Goal: Task Accomplishment & Management: Complete application form

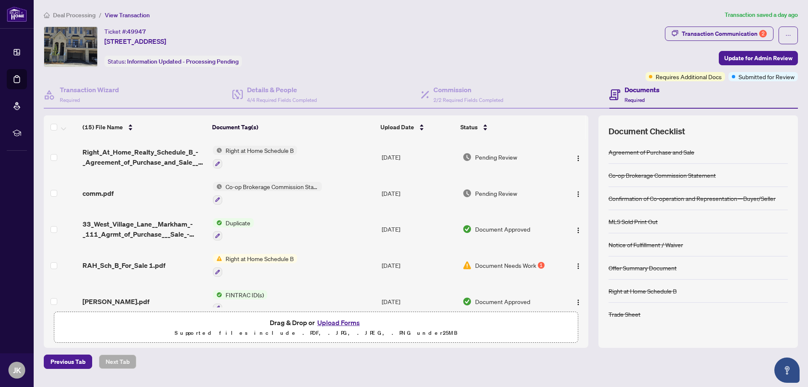
click at [325, 151] on td "Right at Home Schedule B" at bounding box center [293, 157] width 169 height 36
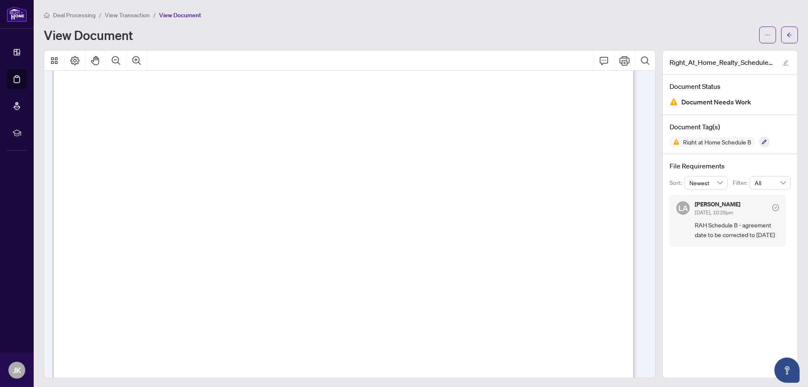
scroll to position [42, 0]
click at [759, 34] on button "button" at bounding box center [767, 35] width 17 height 17
click at [619, 62] on icon "Print" at bounding box center [624, 60] width 10 height 9
click at [781, 34] on button "button" at bounding box center [789, 35] width 17 height 17
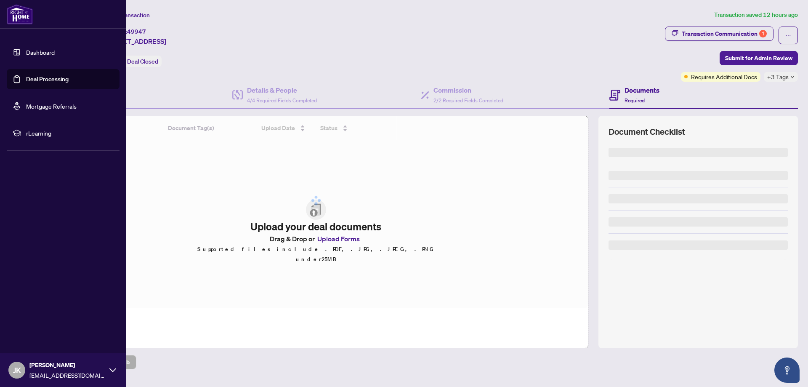
click at [50, 80] on link "Deal Processing" at bounding box center [47, 79] width 42 height 8
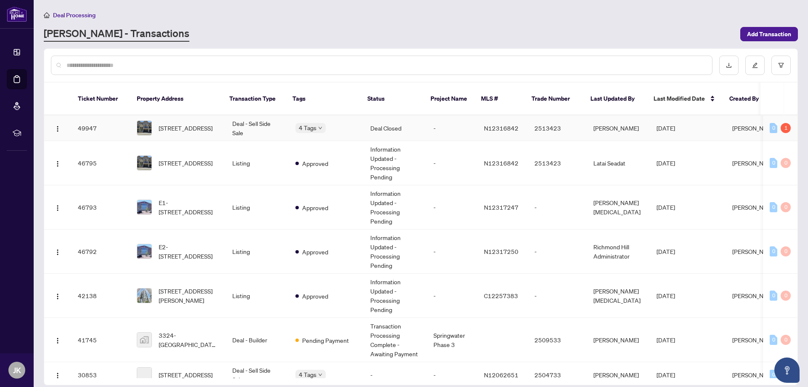
click at [338, 123] on div "4 Tags" at bounding box center [325, 128] width 61 height 10
click at [340, 123] on div "4 Tags" at bounding box center [325, 128] width 61 height 10
click at [266, 118] on td "Deal - Sell Side Sale" at bounding box center [256, 128] width 63 height 26
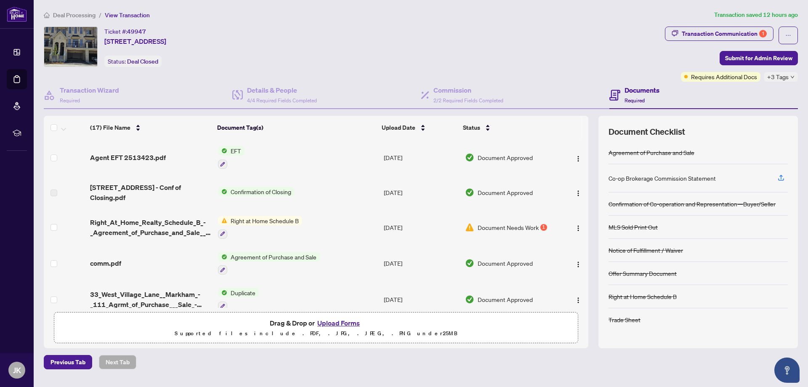
click at [274, 191] on span "Confirmation of Closing" at bounding box center [260, 191] width 67 height 9
click at [260, 219] on span "Confirmation of Closing" at bounding box center [252, 219] width 67 height 9
click at [332, 237] on td "Right at Home Schedule B" at bounding box center [298, 227] width 166 height 36
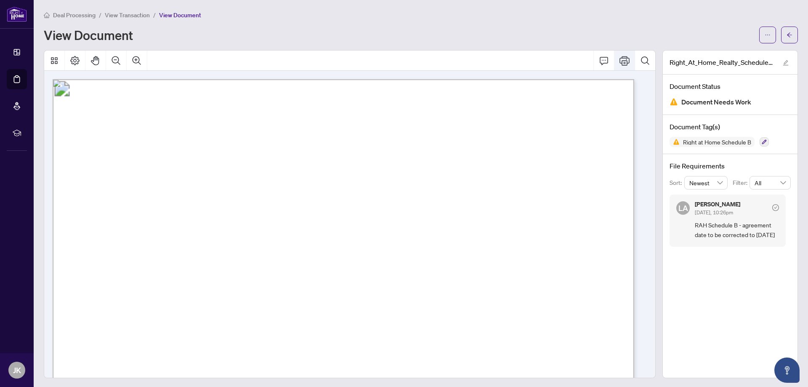
click at [619, 60] on icon "Print" at bounding box center [624, 60] width 10 height 9
click at [764, 33] on icon "ellipsis" at bounding box center [767, 35] width 6 height 6
click at [718, 54] on span "Download" at bounding box center [731, 52] width 64 height 9
click at [786, 30] on span "button" at bounding box center [789, 34] width 6 height 13
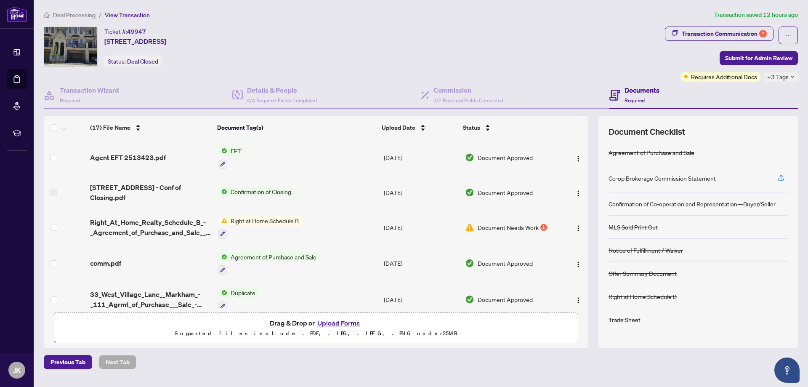
click at [255, 154] on td "EFT" at bounding box center [298, 157] width 166 height 36
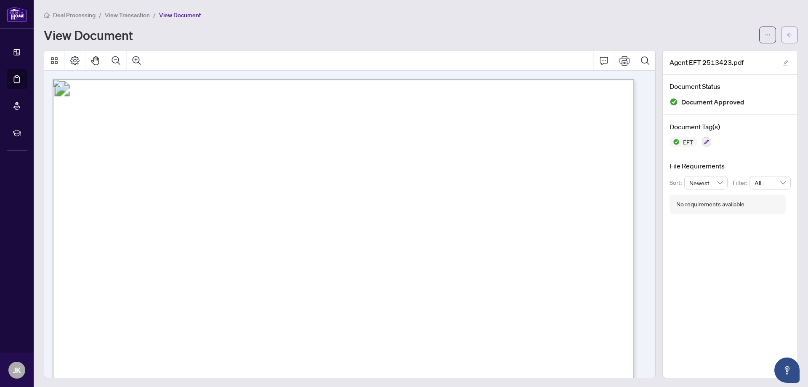
click at [786, 34] on icon "arrow-left" at bounding box center [789, 35] width 6 height 6
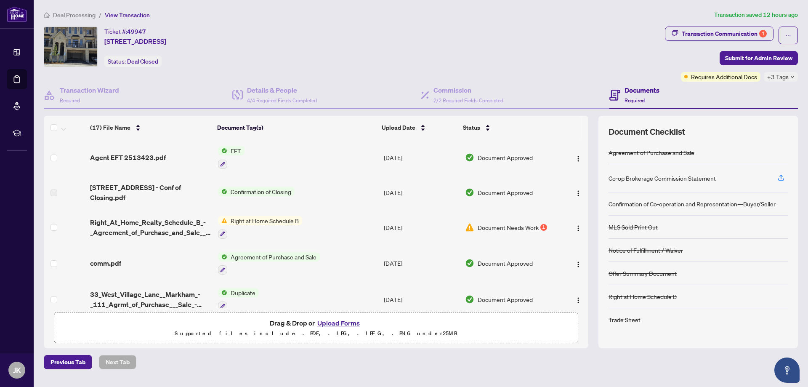
click at [345, 321] on button "Upload Forms" at bounding box center [339, 322] width 48 height 11
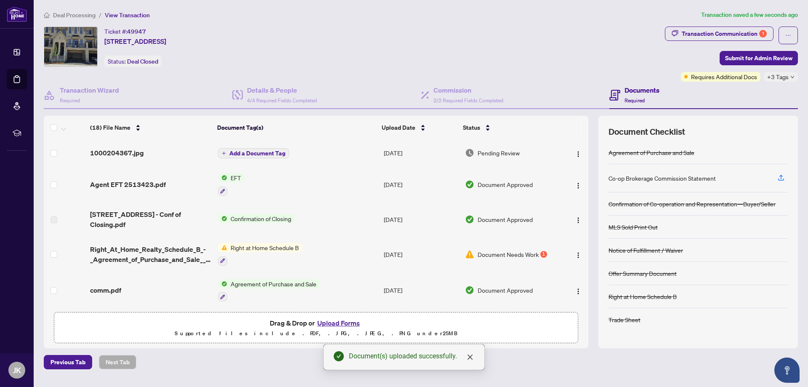
click at [254, 153] on span "Add a Document Tag" at bounding box center [257, 153] width 56 height 6
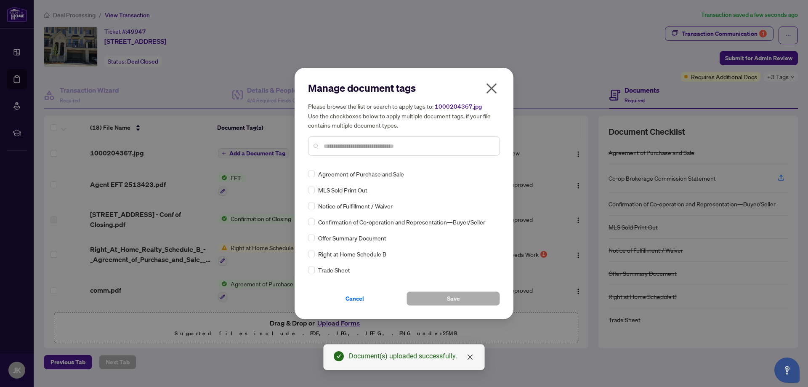
click at [435, 146] on input "text" at bounding box center [408, 145] width 169 height 9
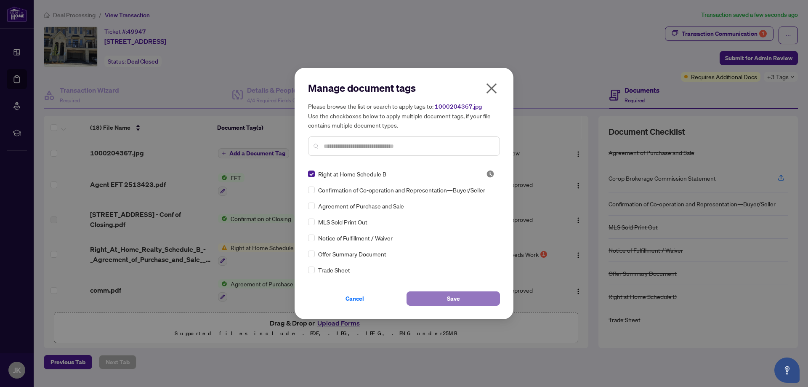
click at [466, 297] on button "Save" at bounding box center [452, 298] width 93 height 14
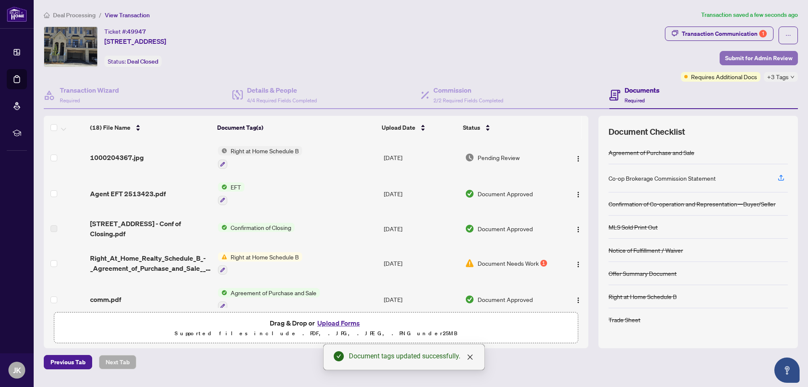
click at [764, 56] on span "Submit for Admin Review" at bounding box center [758, 57] width 67 height 13
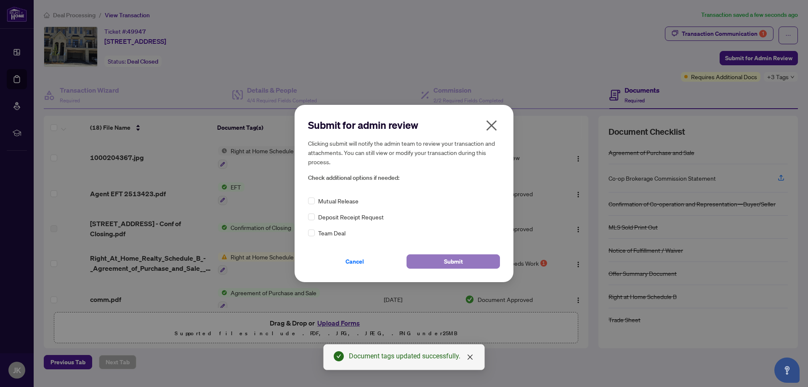
click at [475, 262] on button "Submit" at bounding box center [452, 261] width 93 height 14
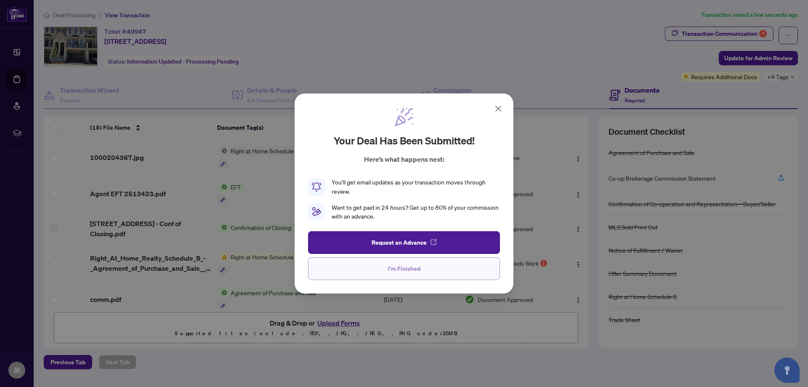
click at [443, 269] on button "I'm Finished" at bounding box center [404, 268] width 192 height 23
